Goal: Transaction & Acquisition: Download file/media

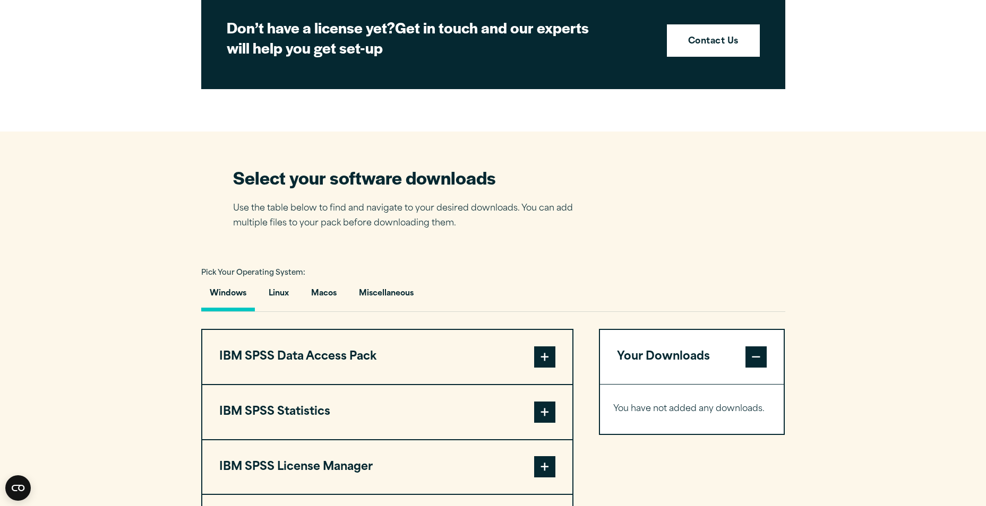
scroll to position [637, 0]
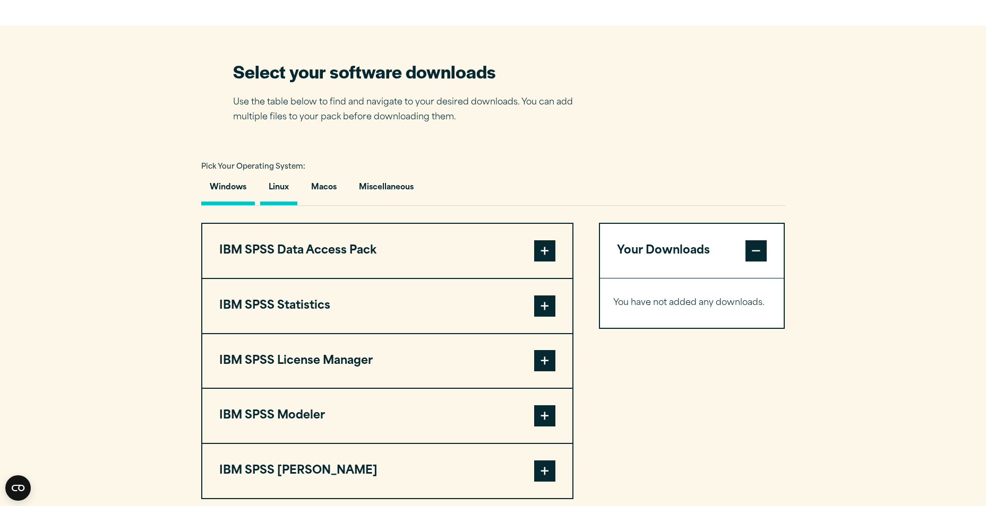
click at [278, 187] on button "Linux" at bounding box center [278, 190] width 37 height 30
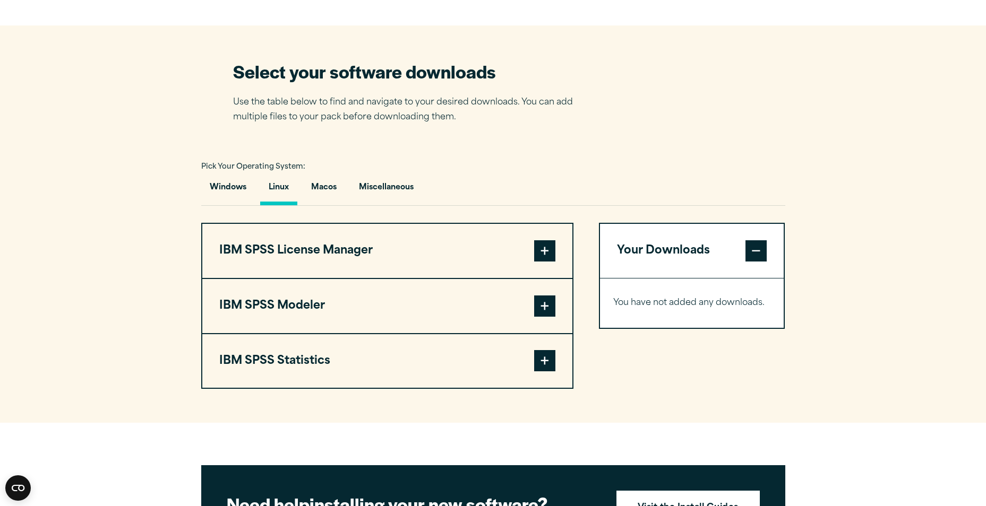
click at [550, 360] on span at bounding box center [544, 360] width 21 height 21
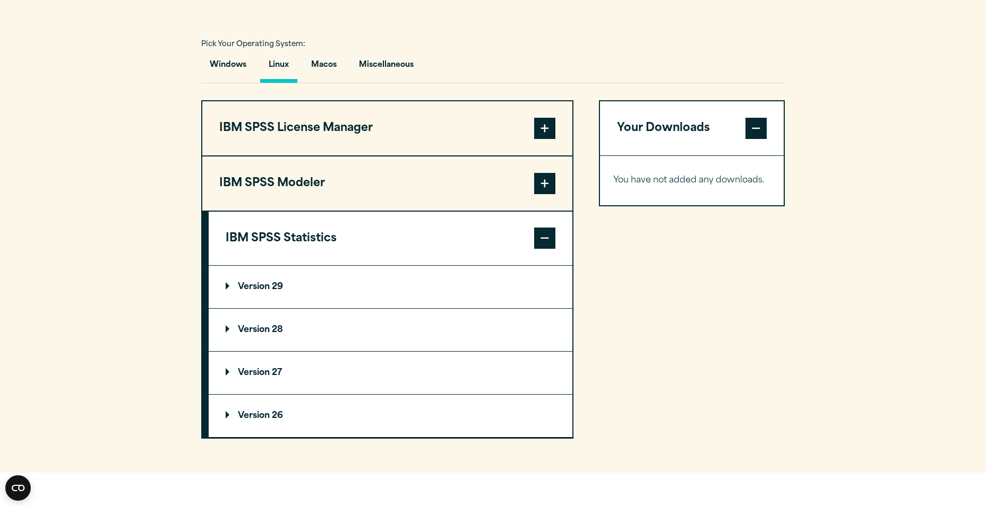
scroll to position [743, 0]
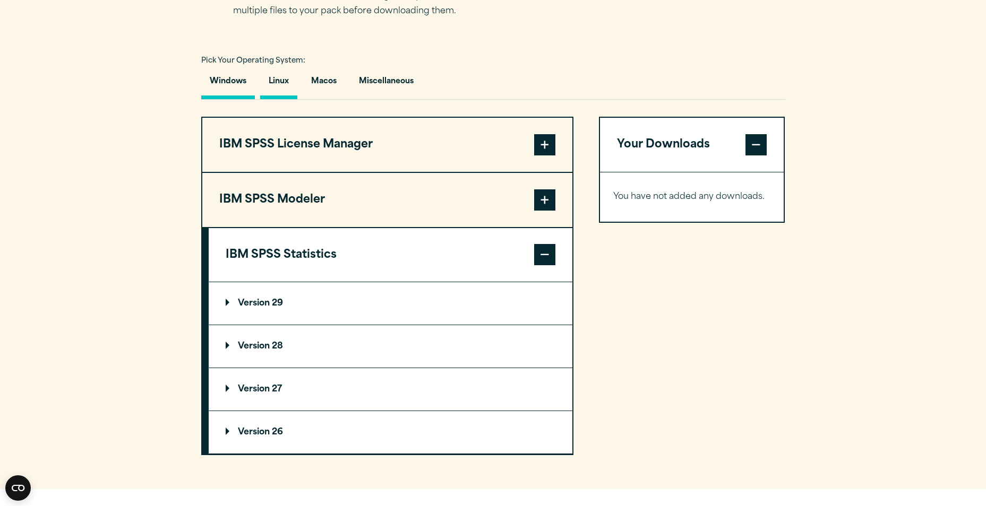
click at [234, 77] on button "Windows" at bounding box center [228, 84] width 54 height 30
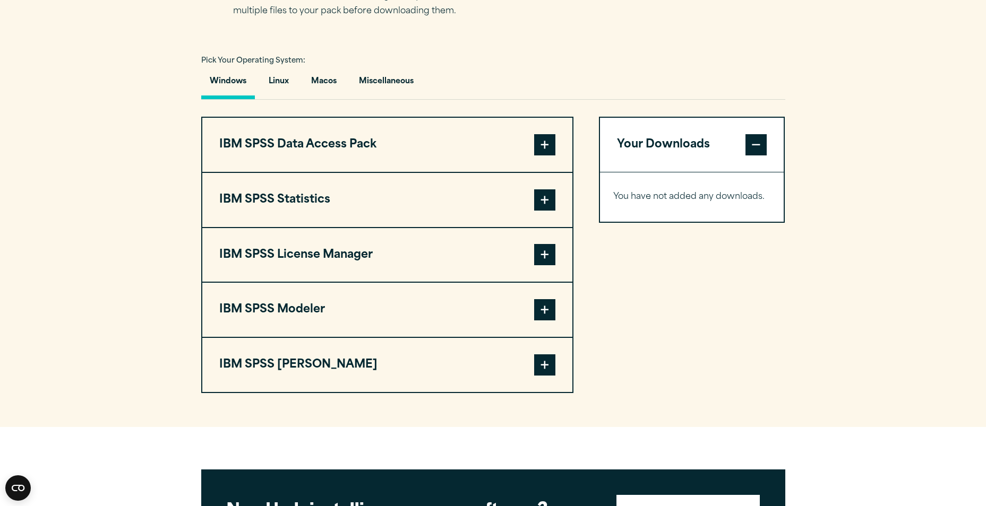
click at [548, 200] on span at bounding box center [544, 199] width 21 height 21
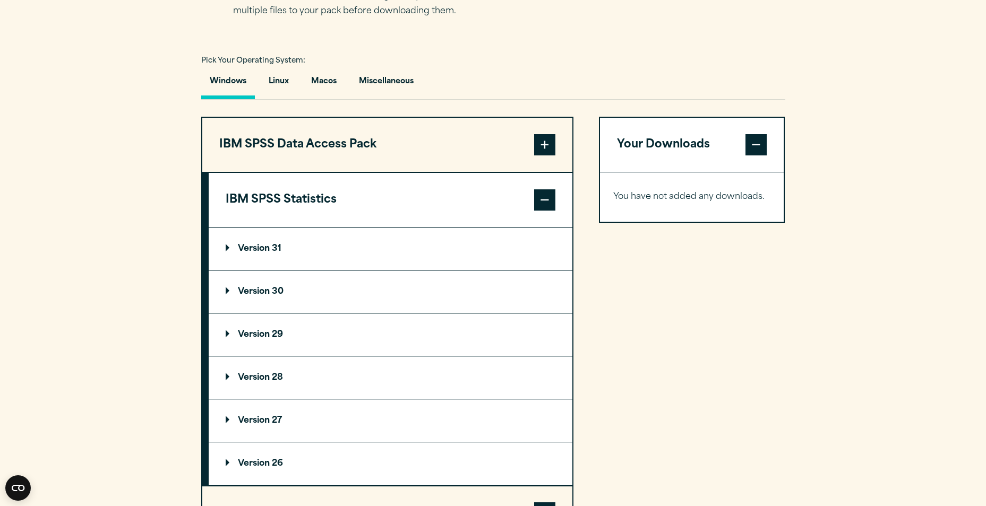
click at [262, 288] on p "Version 30" at bounding box center [255, 292] width 58 height 8
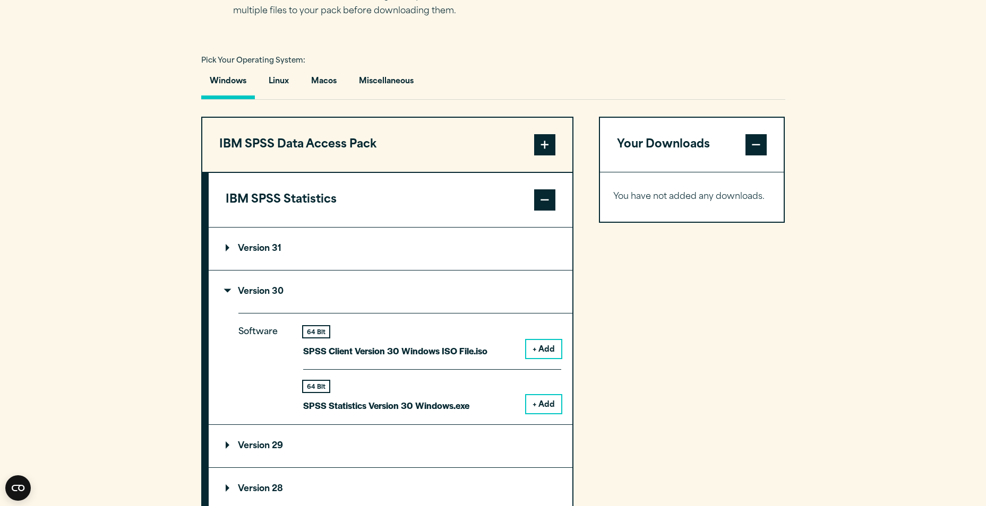
click at [543, 403] on button "+ Add" at bounding box center [543, 404] width 35 height 18
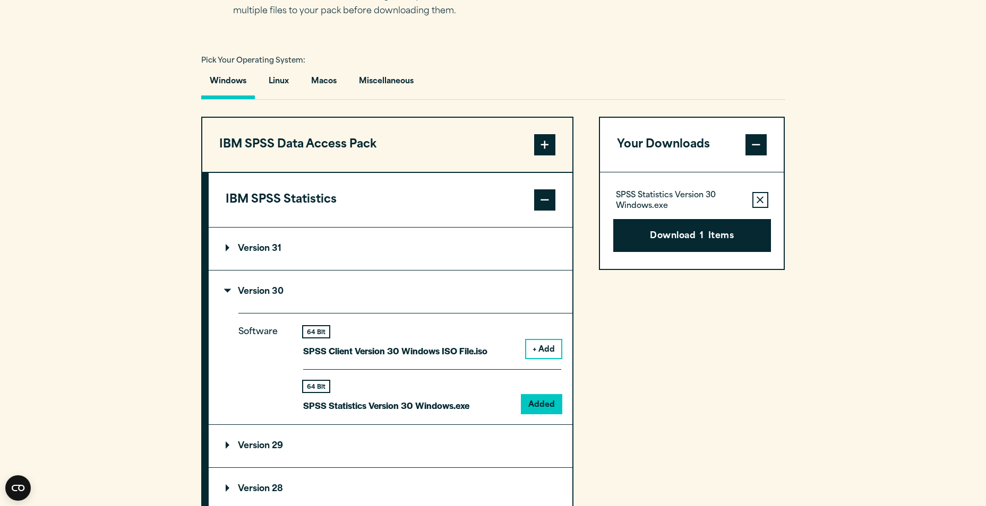
click at [303, 255] on summary "Version 31" at bounding box center [391, 249] width 364 height 42
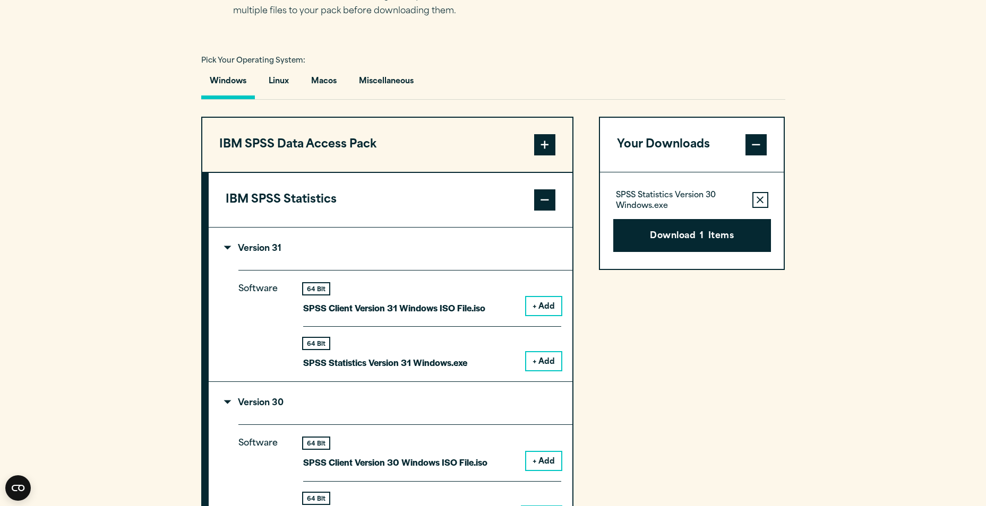
click at [546, 364] on button "+ Add" at bounding box center [543, 361] width 35 height 18
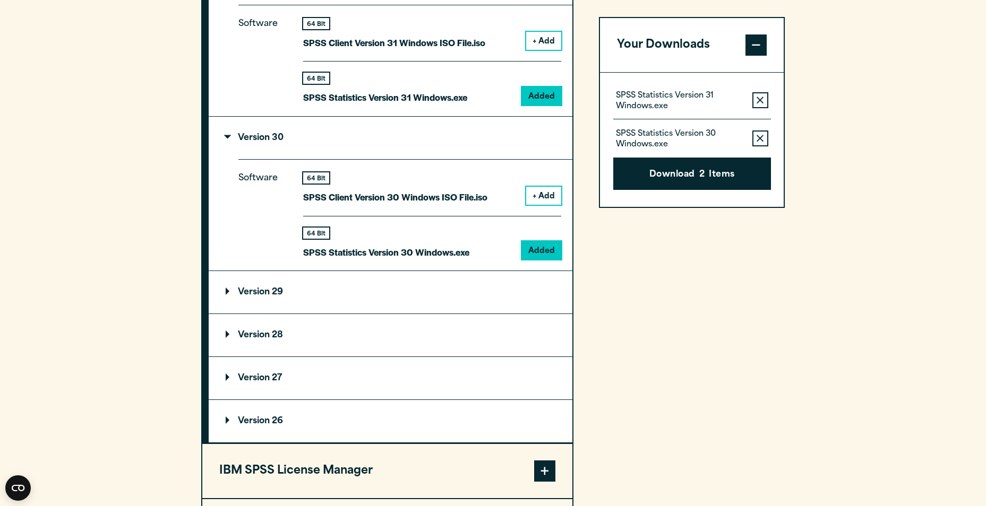
scroll to position [1168, 0]
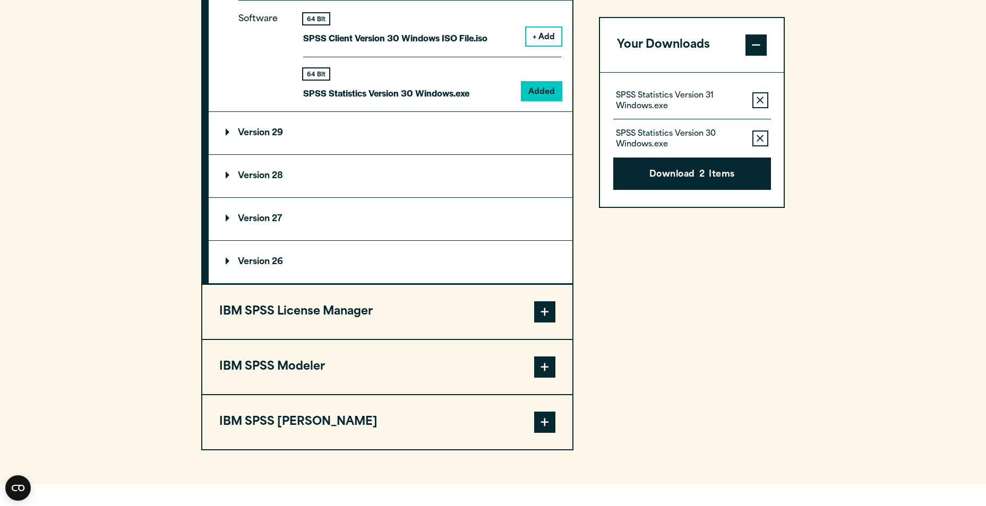
click at [555, 428] on span at bounding box center [544, 422] width 21 height 21
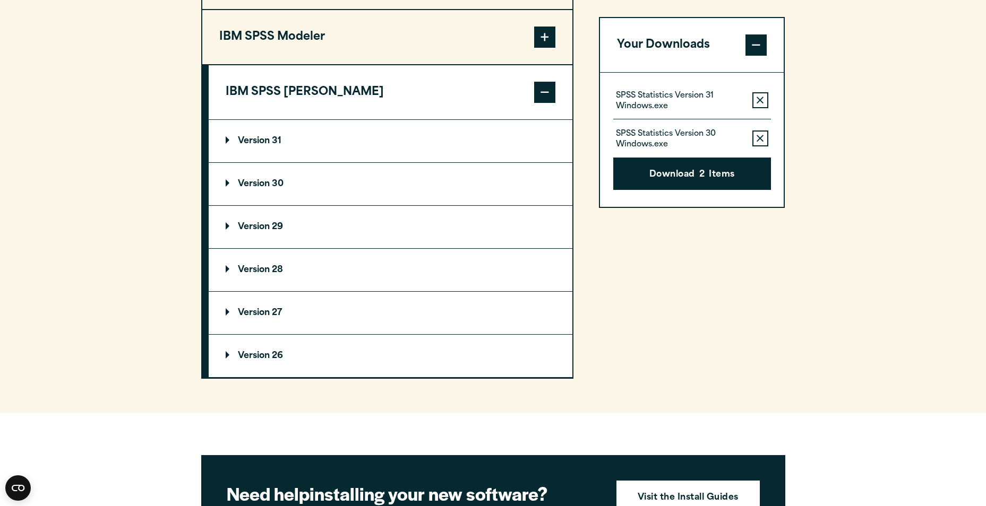
scroll to position [1008, 0]
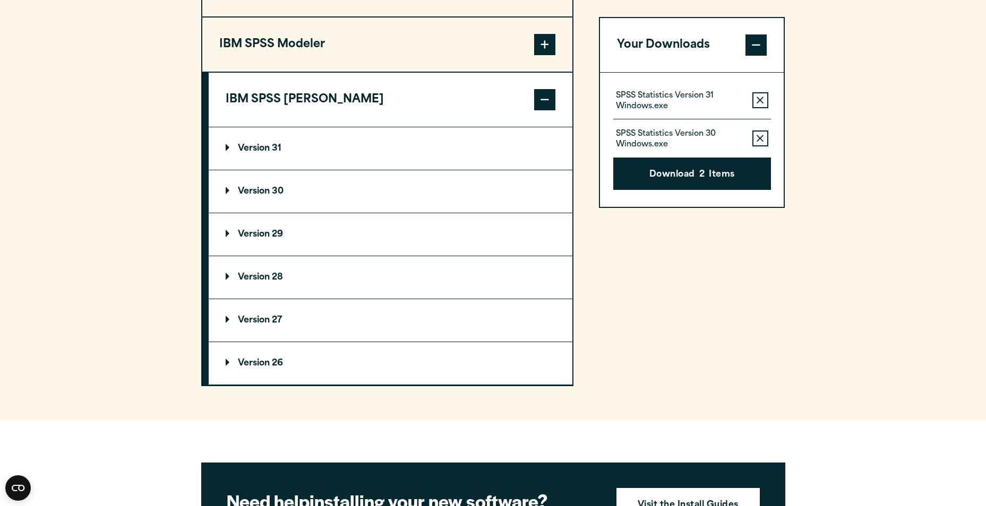
click at [276, 185] on summary "Version 30" at bounding box center [391, 191] width 364 height 42
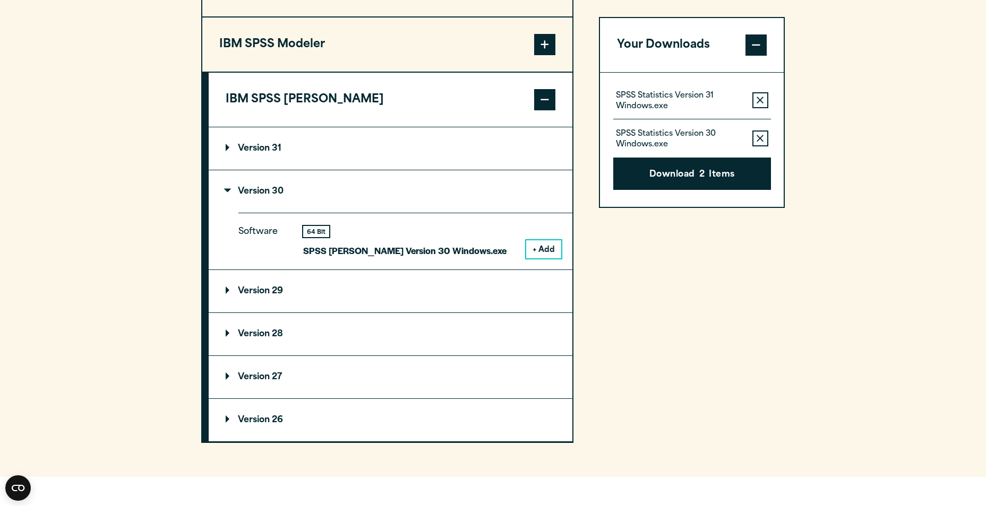
click at [540, 247] on button "+ Add" at bounding box center [543, 249] width 35 height 18
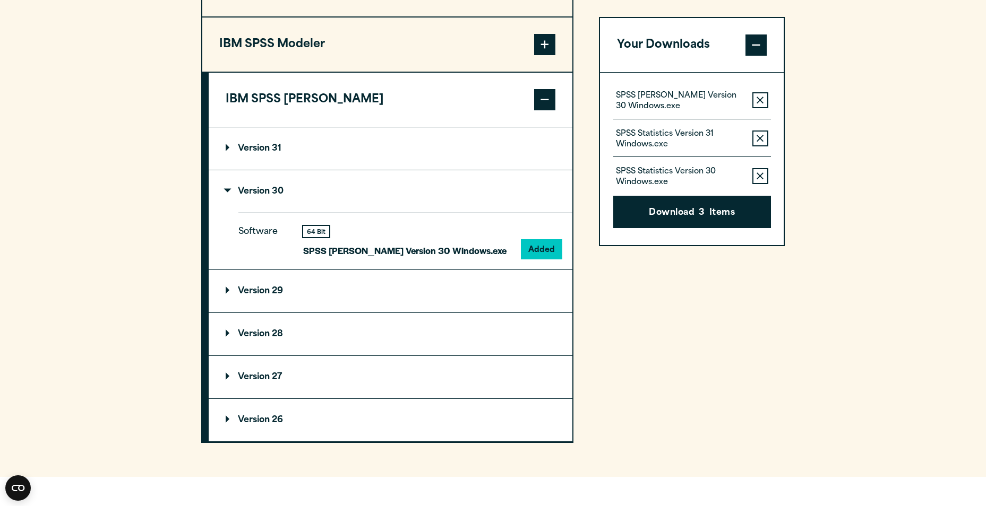
click at [532, 147] on summary "Version 31" at bounding box center [391, 148] width 364 height 42
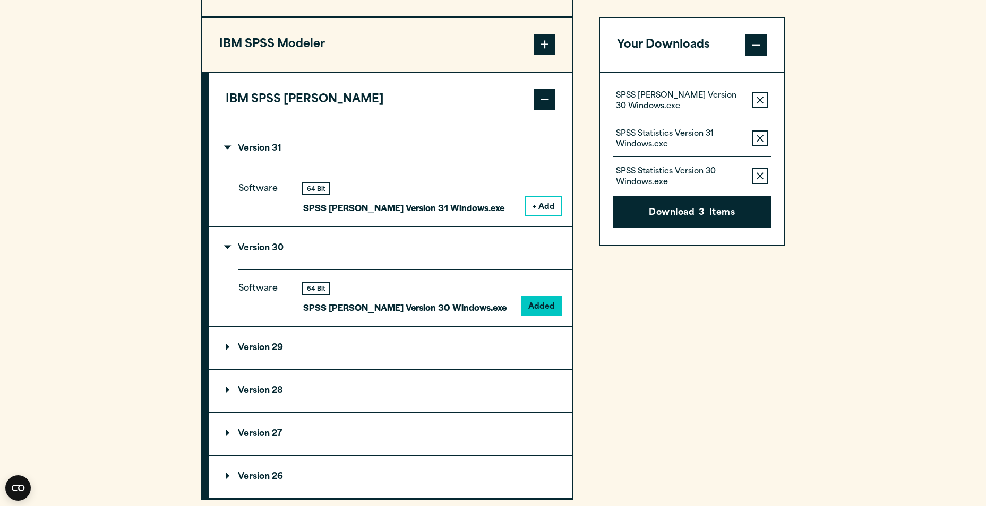
click at [551, 204] on button "+ Add" at bounding box center [543, 206] width 35 height 18
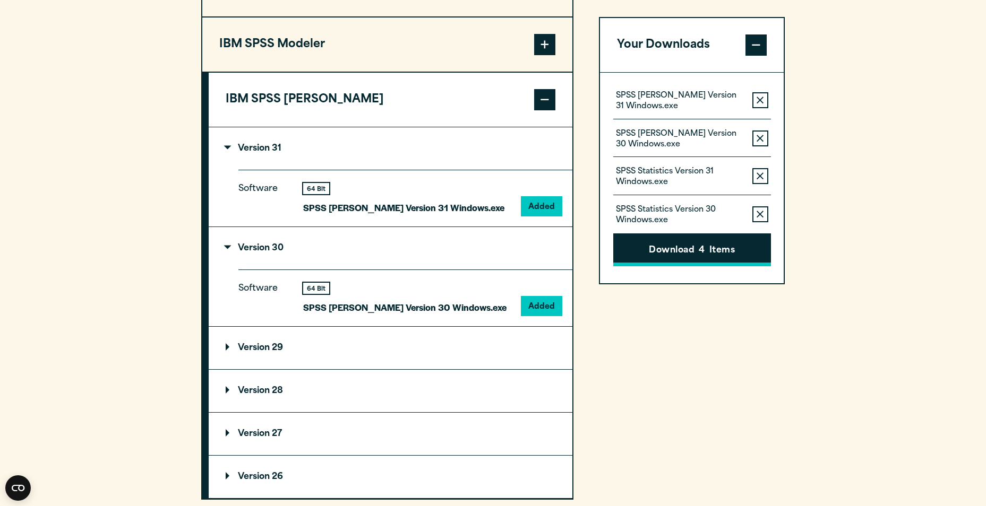
click at [704, 246] on span "4" at bounding box center [701, 251] width 6 height 14
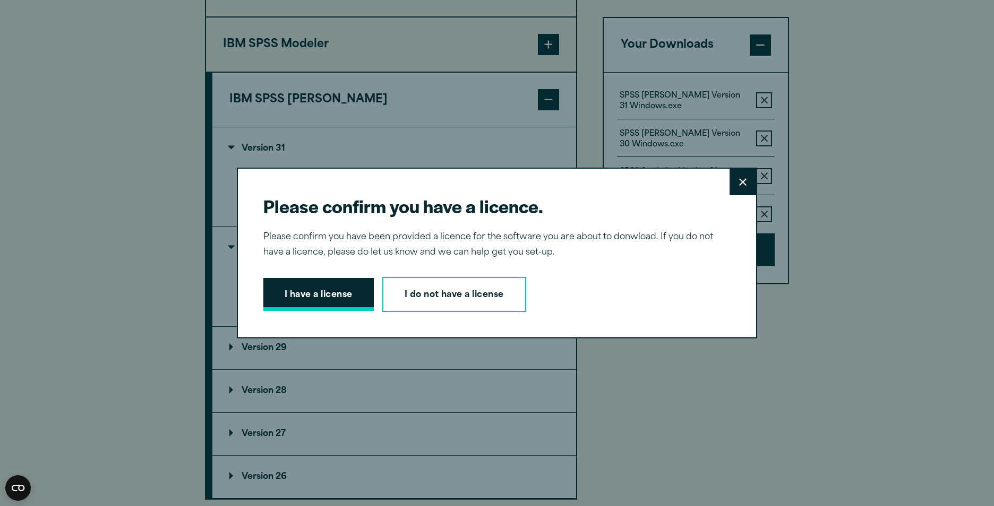
click at [317, 290] on button "I have a license" at bounding box center [318, 294] width 110 height 33
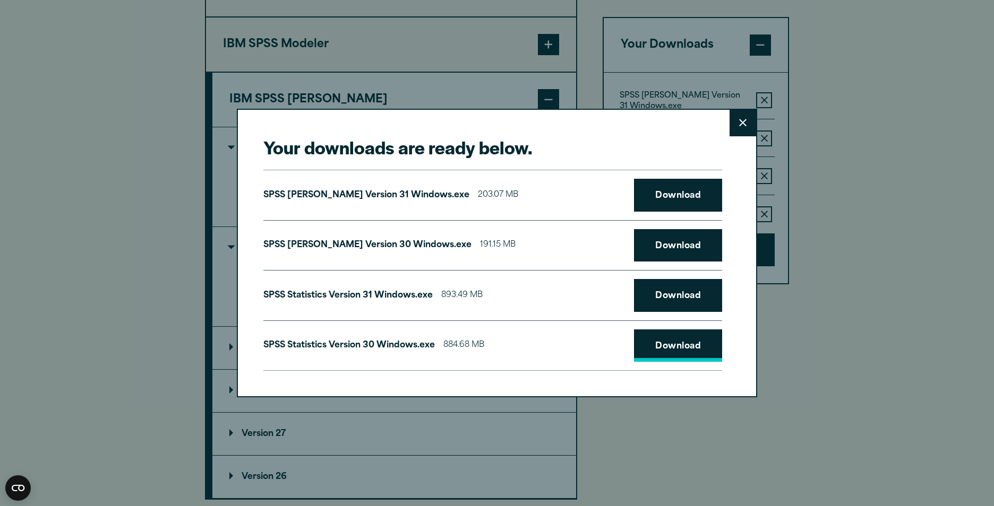
click at [665, 342] on link "Download" at bounding box center [678, 346] width 88 height 33
click at [663, 340] on link "Download" at bounding box center [678, 346] width 88 height 33
click at [675, 302] on link "Download" at bounding box center [678, 295] width 88 height 33
click at [674, 245] on link "Download" at bounding box center [678, 245] width 88 height 33
click at [675, 192] on link "Download" at bounding box center [678, 195] width 88 height 33
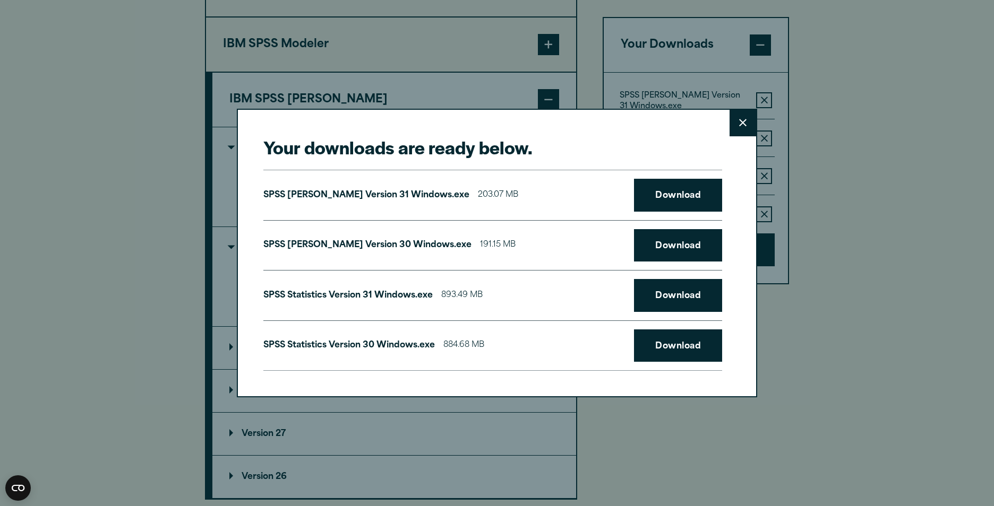
click at [739, 126] on icon at bounding box center [742, 123] width 7 height 8
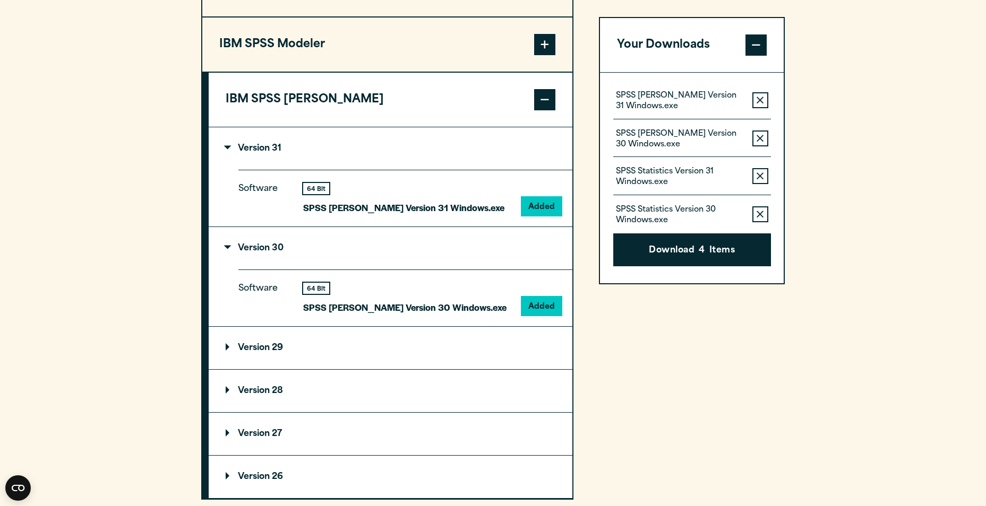
click at [229, 143] on summary "Version 31" at bounding box center [391, 148] width 364 height 42
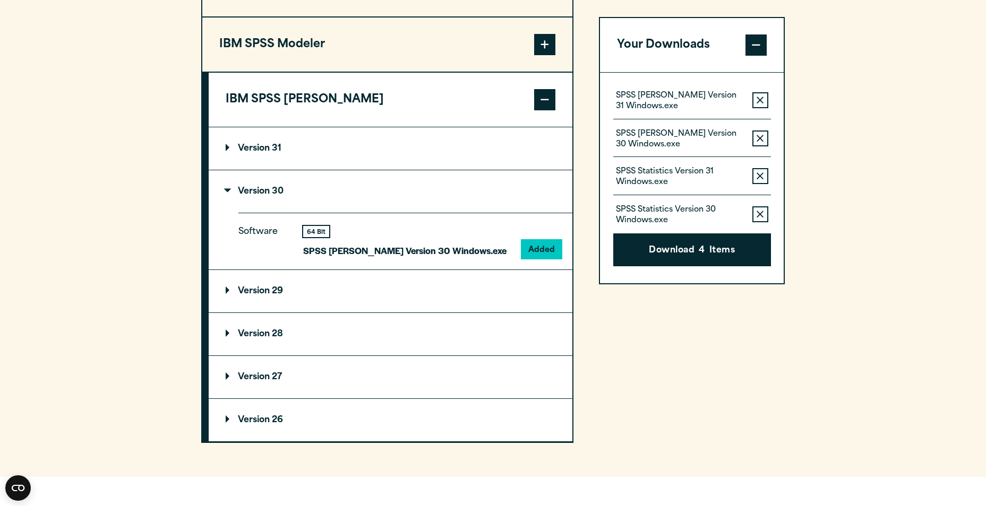
click at [226, 192] on p "Version 30" at bounding box center [255, 191] width 58 height 8
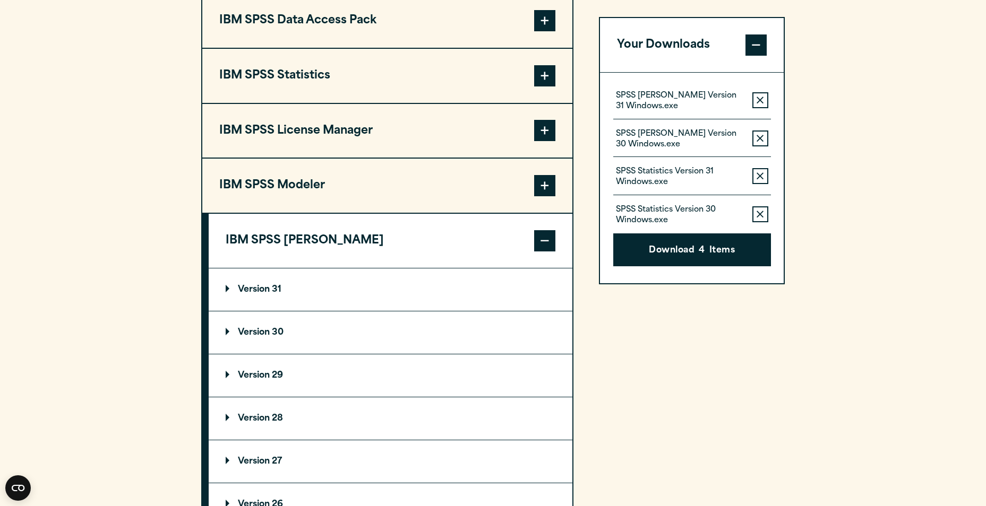
scroll to position [849, 0]
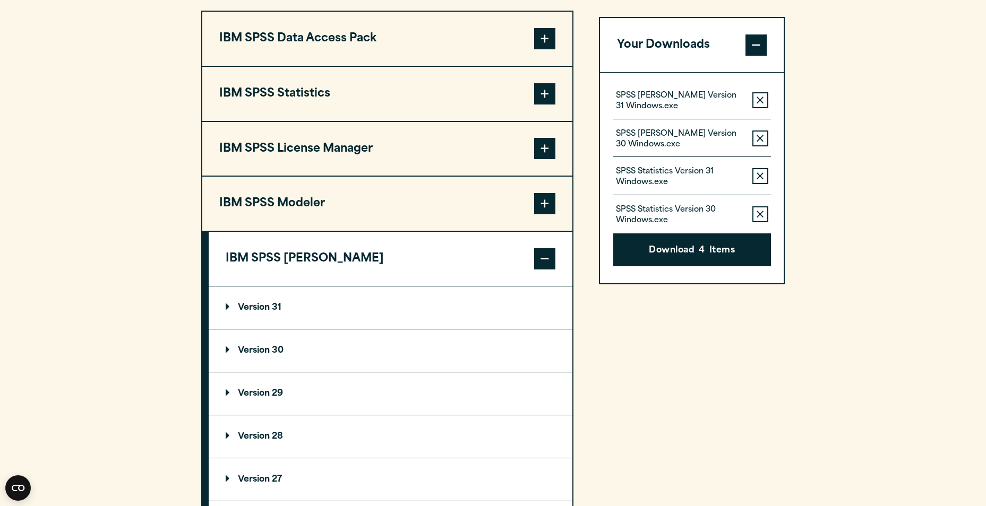
click at [541, 264] on span at bounding box center [544, 258] width 21 height 21
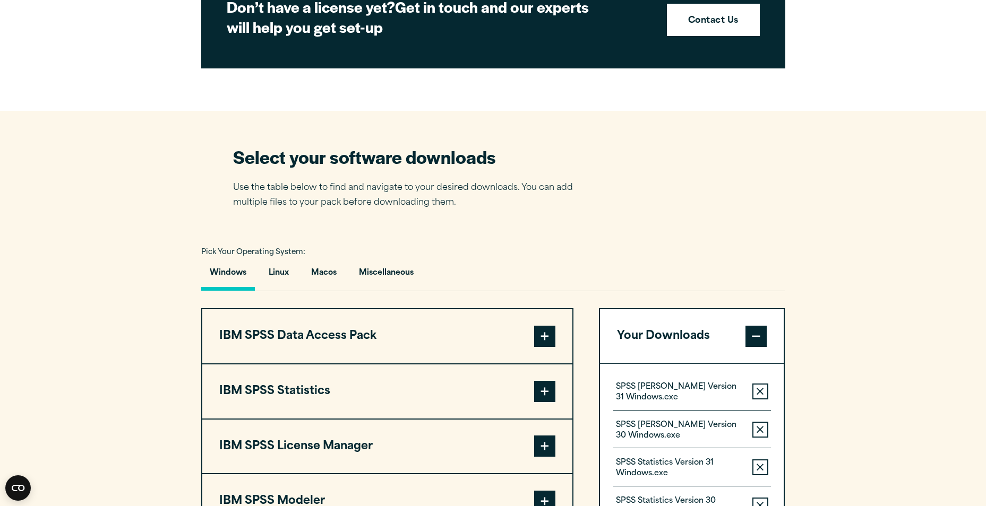
scroll to position [584, 0]
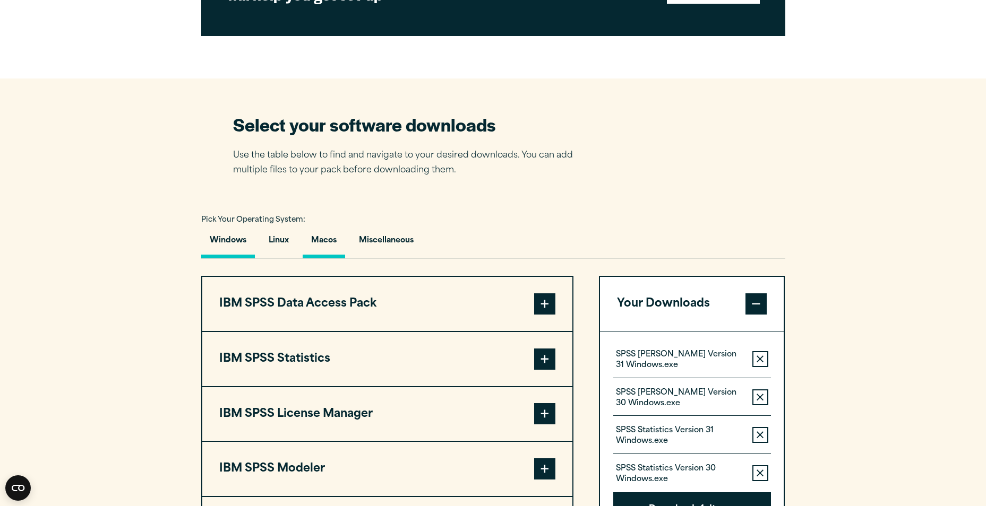
click at [331, 236] on button "Macos" at bounding box center [324, 243] width 42 height 30
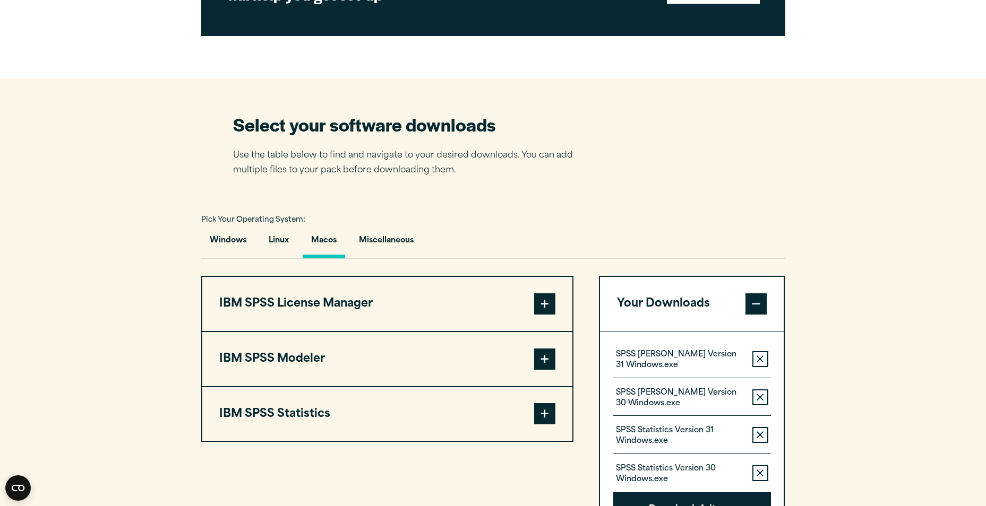
scroll to position [690, 0]
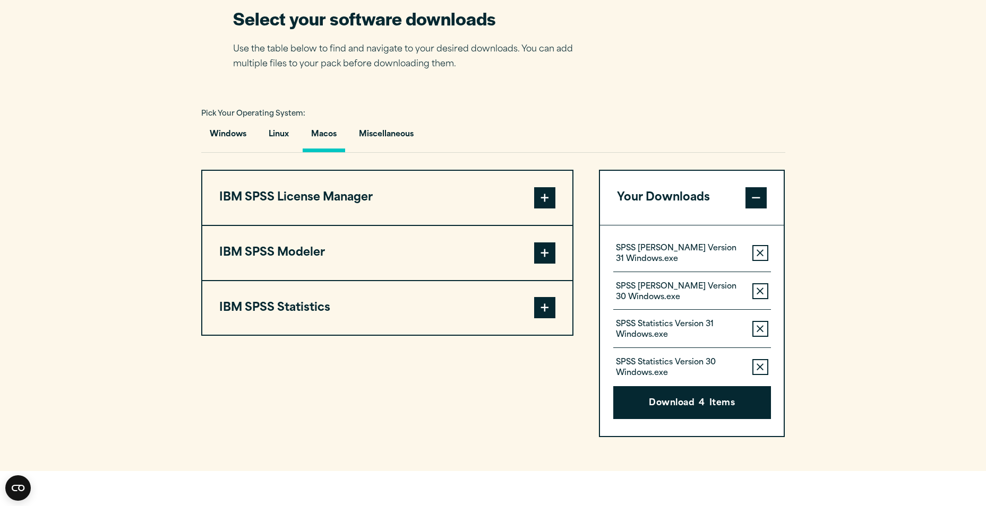
click at [542, 307] on span at bounding box center [544, 307] width 21 height 21
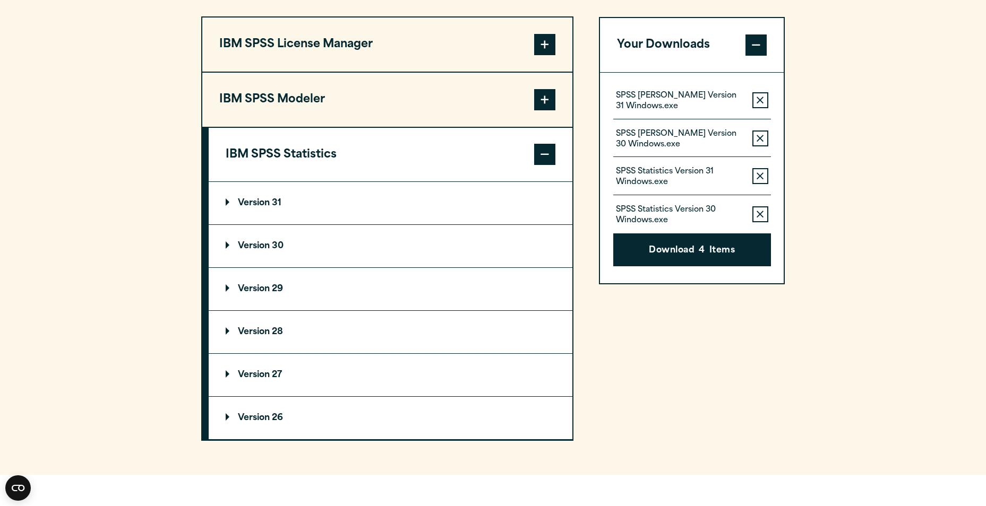
scroll to position [849, 0]
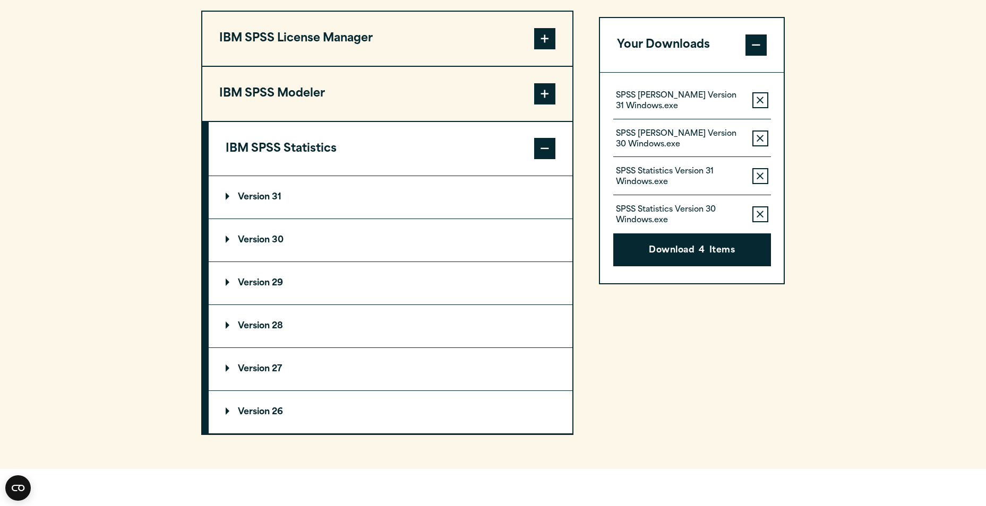
click at [279, 240] on p "Version 30" at bounding box center [255, 240] width 58 height 8
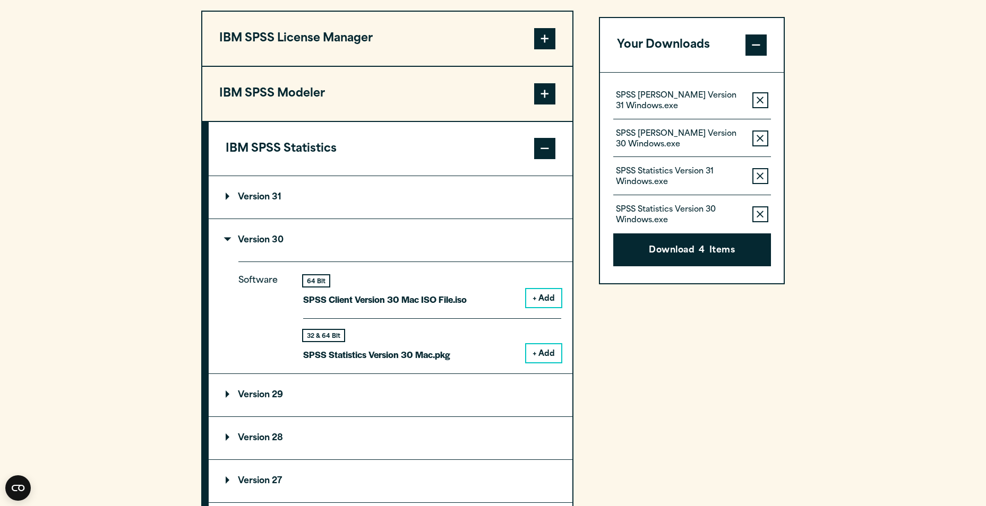
click at [549, 355] on button "+ Add" at bounding box center [543, 353] width 35 height 18
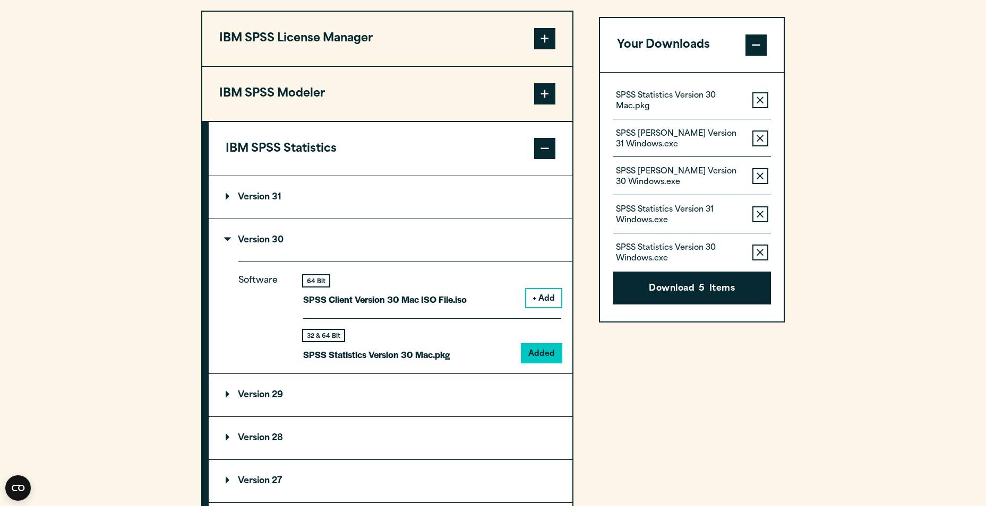
click at [229, 235] on summary "Version 30" at bounding box center [391, 240] width 364 height 42
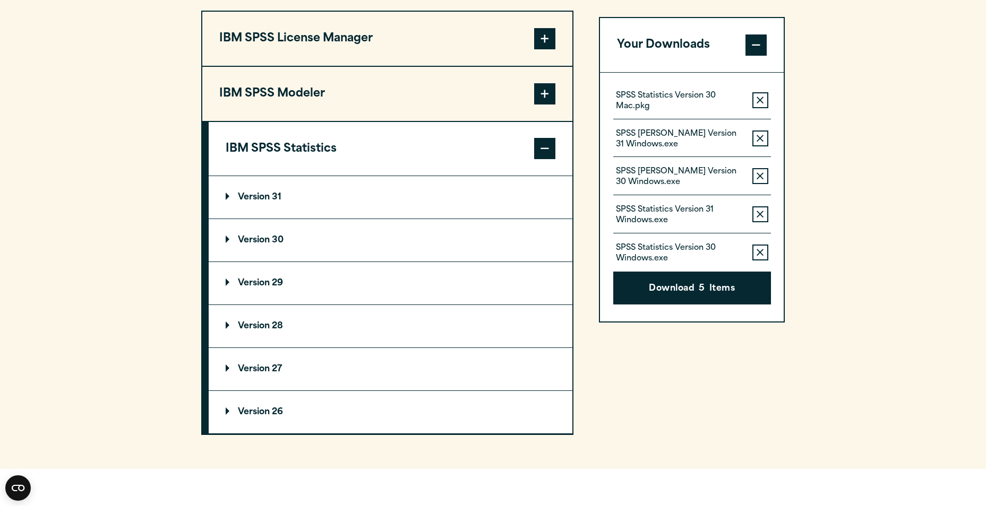
click at [231, 196] on p "Version 31" at bounding box center [254, 197] width 56 height 8
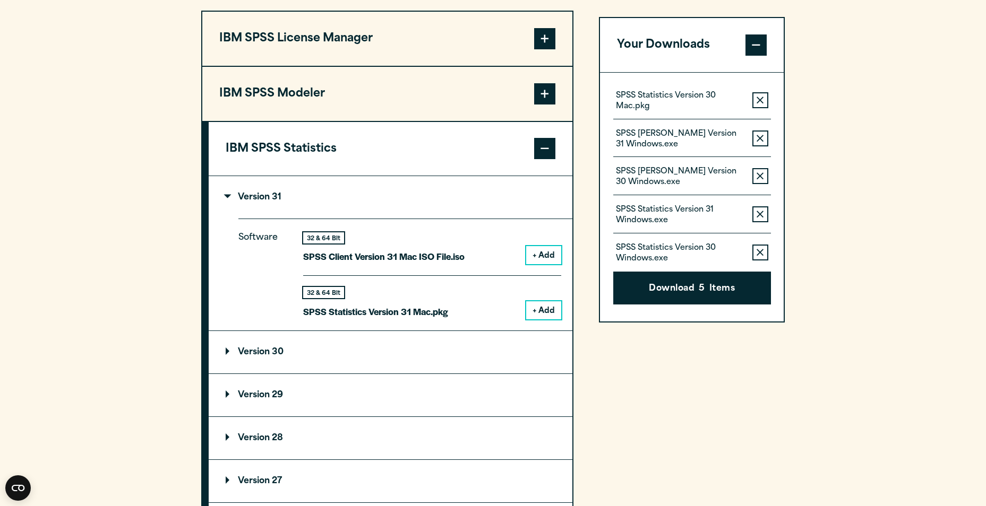
click at [543, 312] on button "+ Add" at bounding box center [543, 310] width 35 height 18
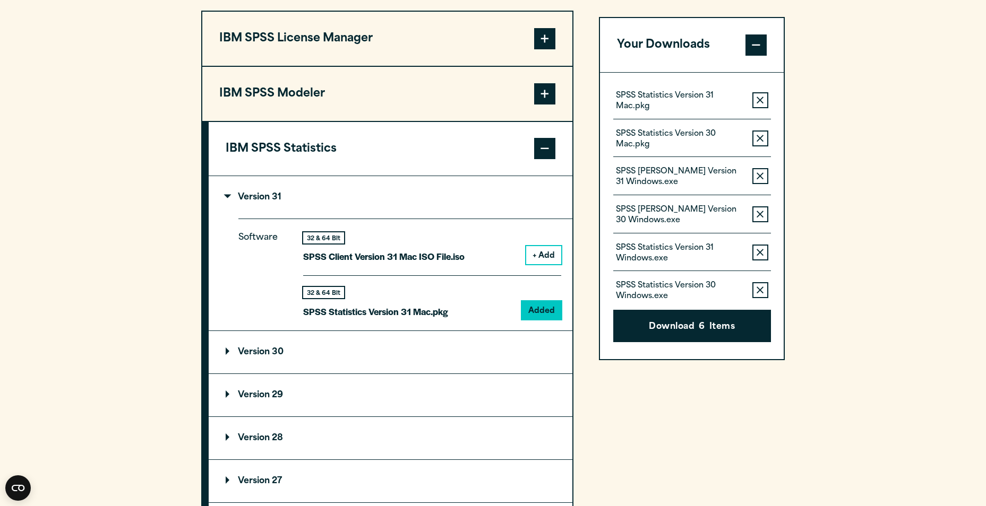
click at [761, 176] on icon "button" at bounding box center [759, 176] width 7 height 7
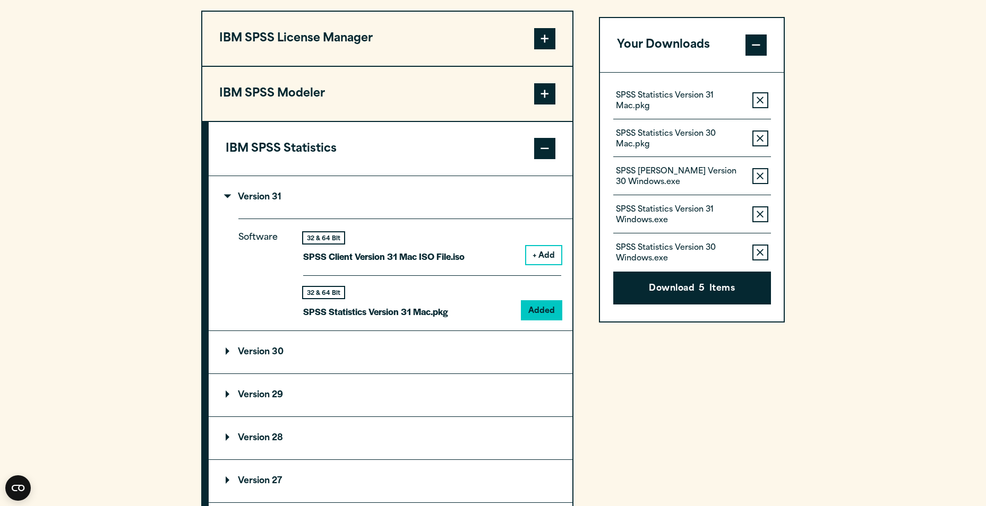
click at [763, 174] on icon "button" at bounding box center [759, 175] width 7 height 7
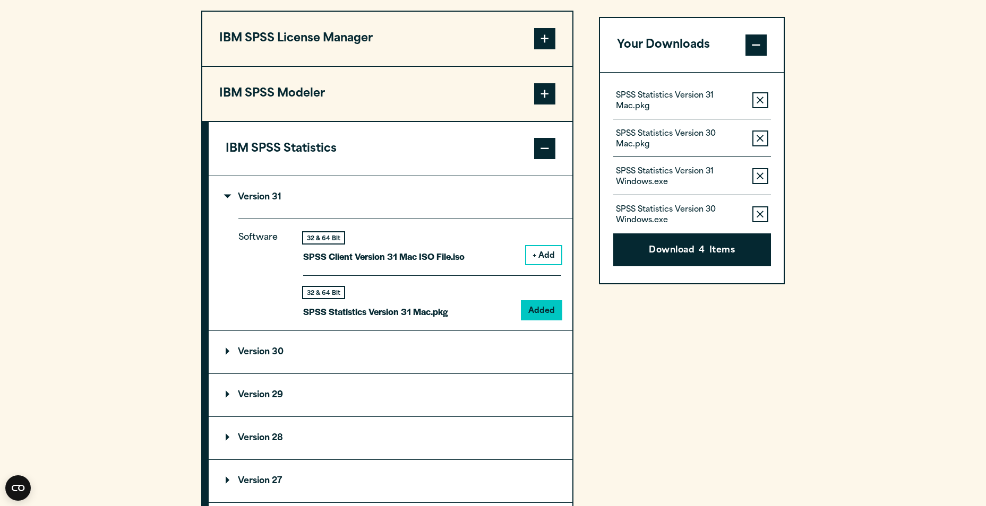
click at [763, 176] on icon "button" at bounding box center [759, 175] width 7 height 7
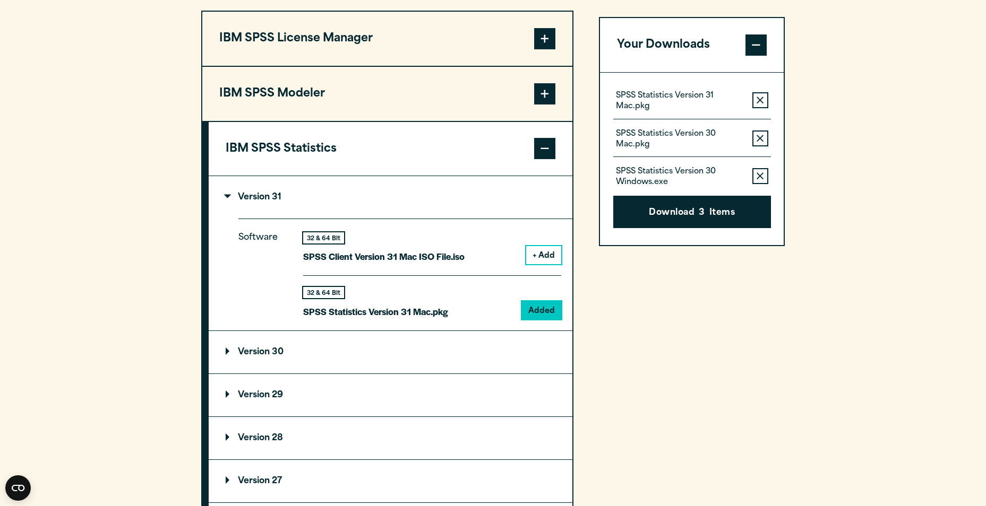
click at [763, 176] on icon "button" at bounding box center [759, 175] width 7 height 7
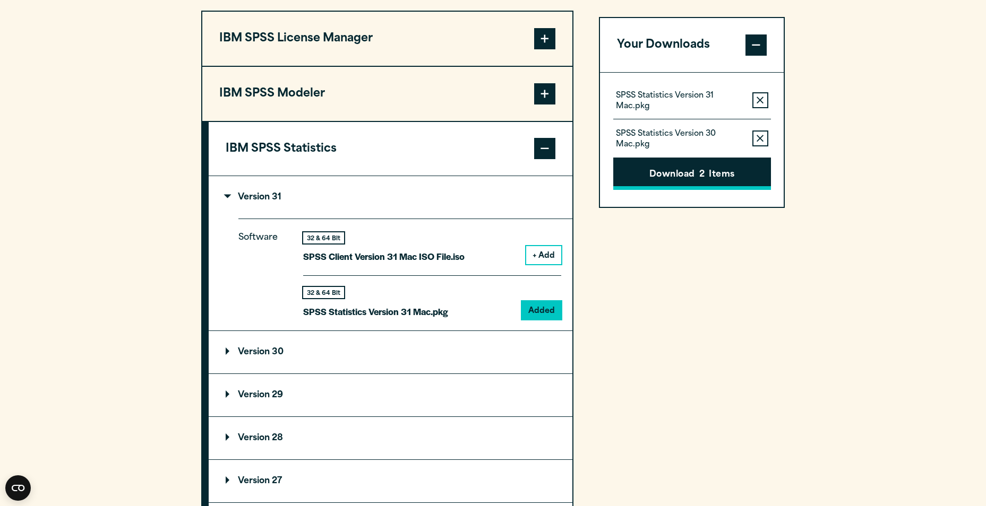
click at [725, 176] on button "Download 2 Items" at bounding box center [692, 174] width 158 height 33
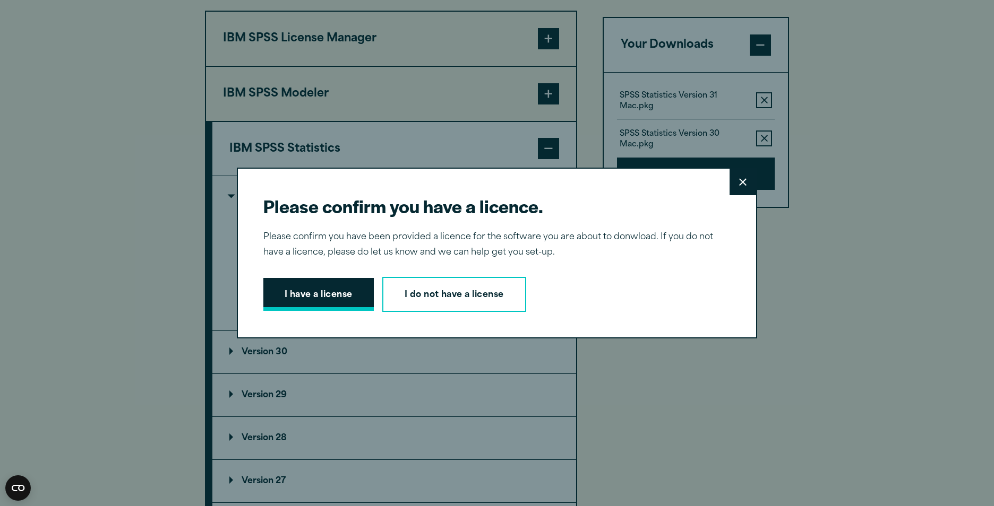
click at [303, 290] on button "I have a license" at bounding box center [318, 294] width 110 height 33
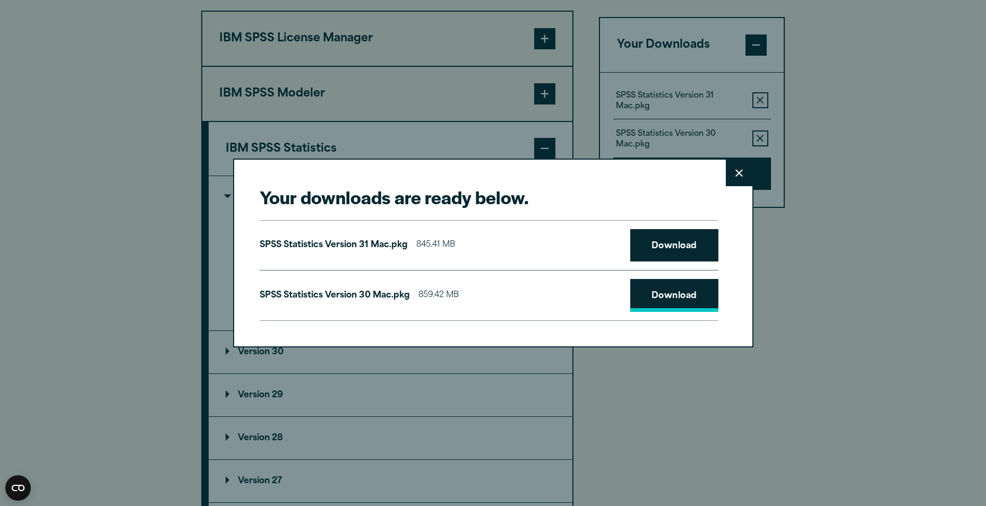
click at [682, 290] on link "Download" at bounding box center [674, 295] width 88 height 33
click at [683, 245] on link "Download" at bounding box center [674, 245] width 88 height 33
click at [741, 174] on icon at bounding box center [738, 173] width 7 height 8
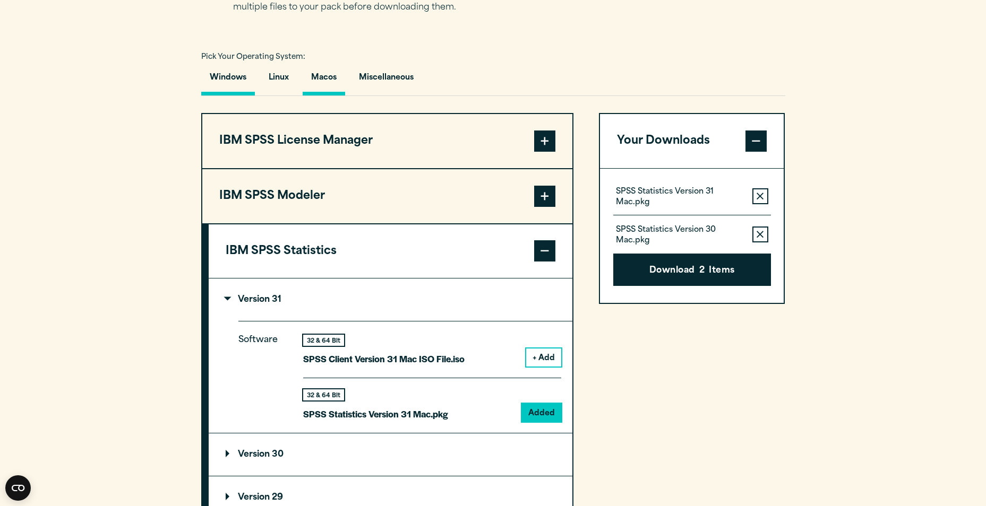
scroll to position [584, 0]
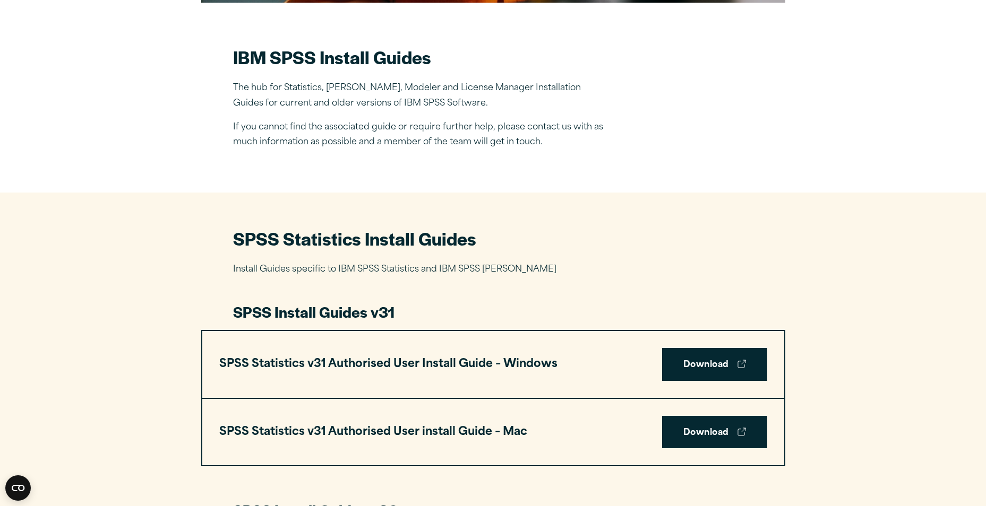
scroll to position [425, 0]
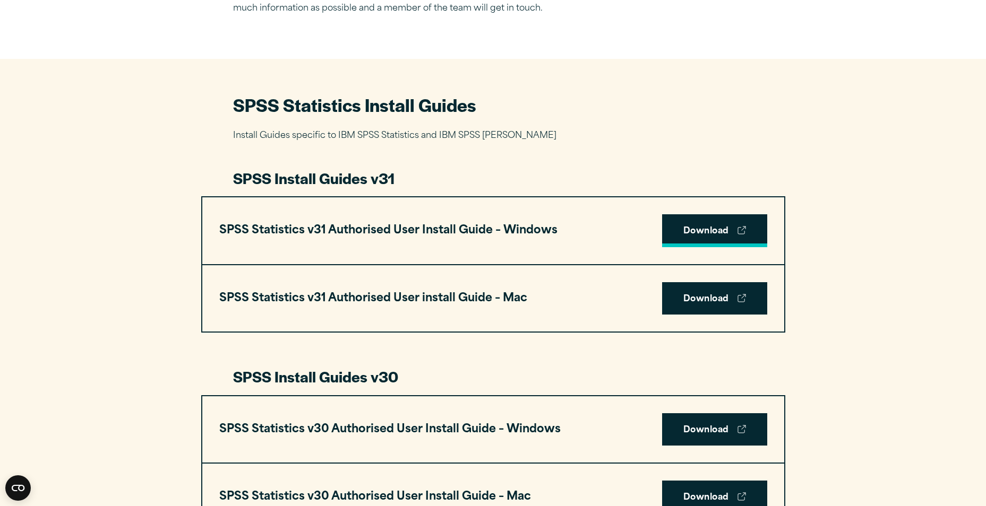
click at [701, 230] on link "Download" at bounding box center [714, 230] width 105 height 33
click at [730, 234] on link "Download" at bounding box center [714, 230] width 105 height 33
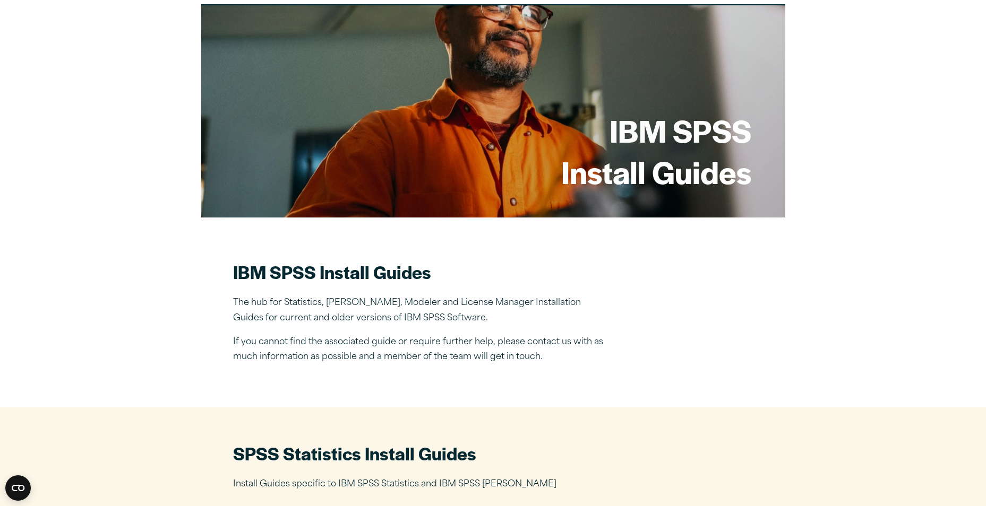
scroll to position [0, 0]
